Goal: Find contact information: Find contact information

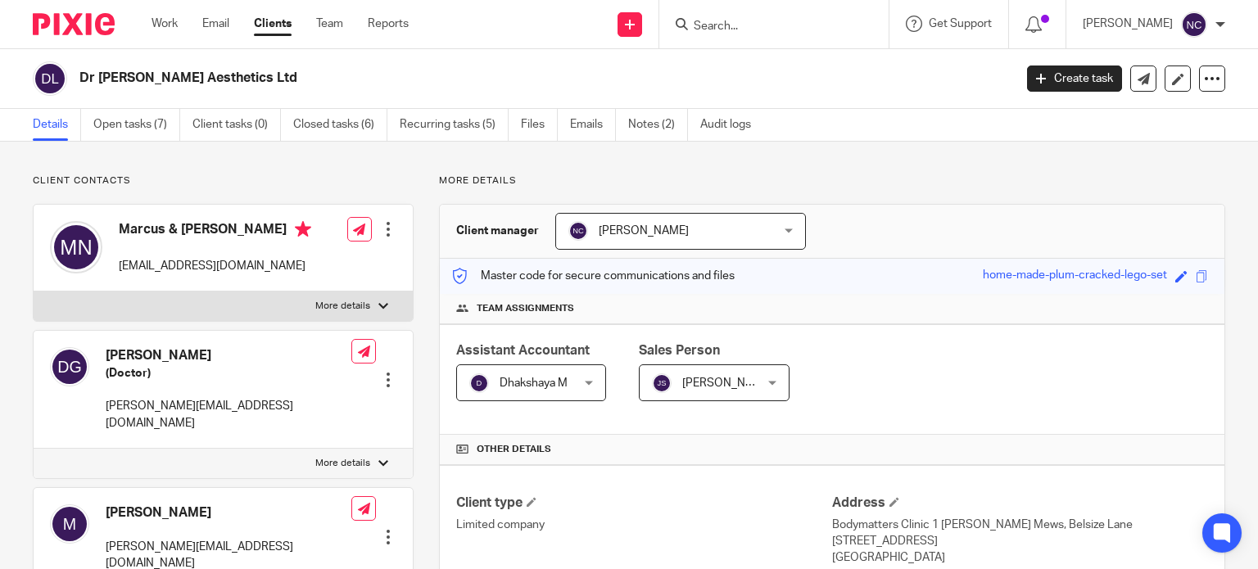
click at [786, 25] on input "Search" at bounding box center [765, 27] width 147 height 15
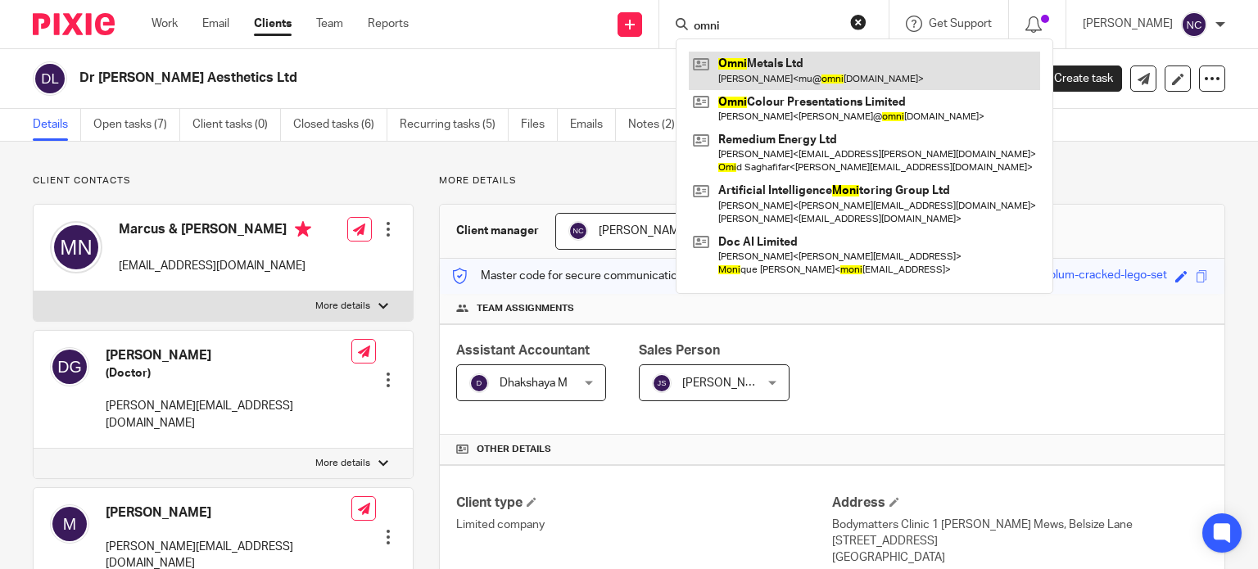
type input "omni"
click at [790, 63] on link at bounding box center [864, 71] width 351 height 38
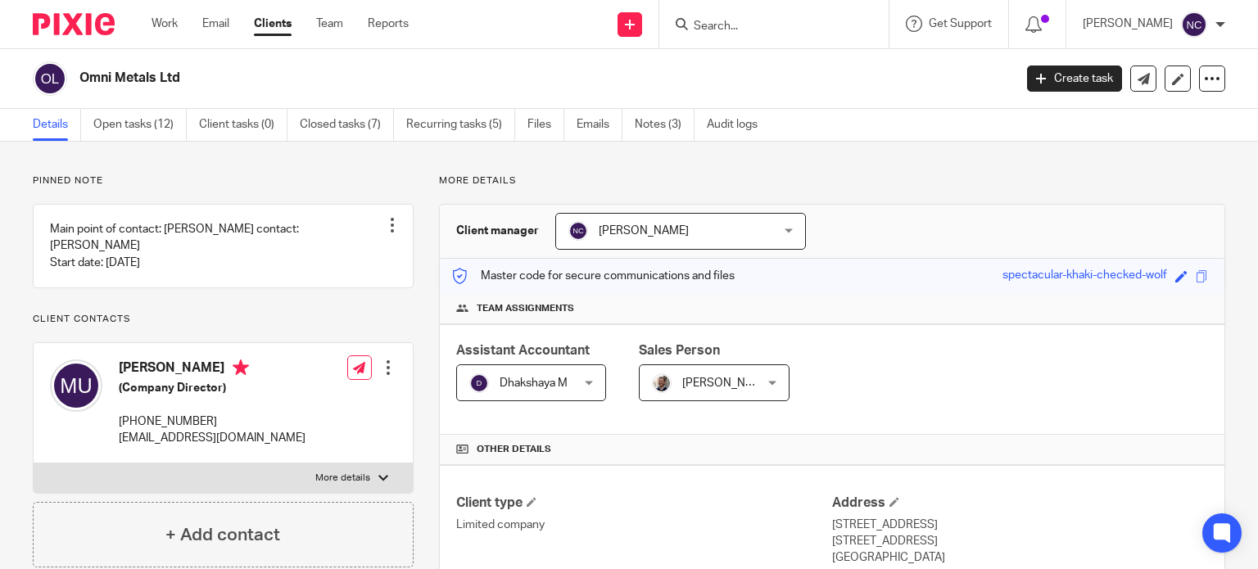
click at [75, 76] on div "Omni Metals Ltd" at bounding box center [518, 78] width 970 height 34
drag, startPoint x: 255, startPoint y: 455, endPoint x: 117, endPoint y: 452, distance: 137.6
click at [117, 452] on div "[PERSON_NAME] (Company Director) [PHONE_NUMBER] [EMAIL_ADDRESS][DOMAIN_NAME] Ed…" at bounding box center [223, 403] width 379 height 120
copy p "[EMAIL_ADDRESS][DOMAIN_NAME]"
